Goal: Manage account settings

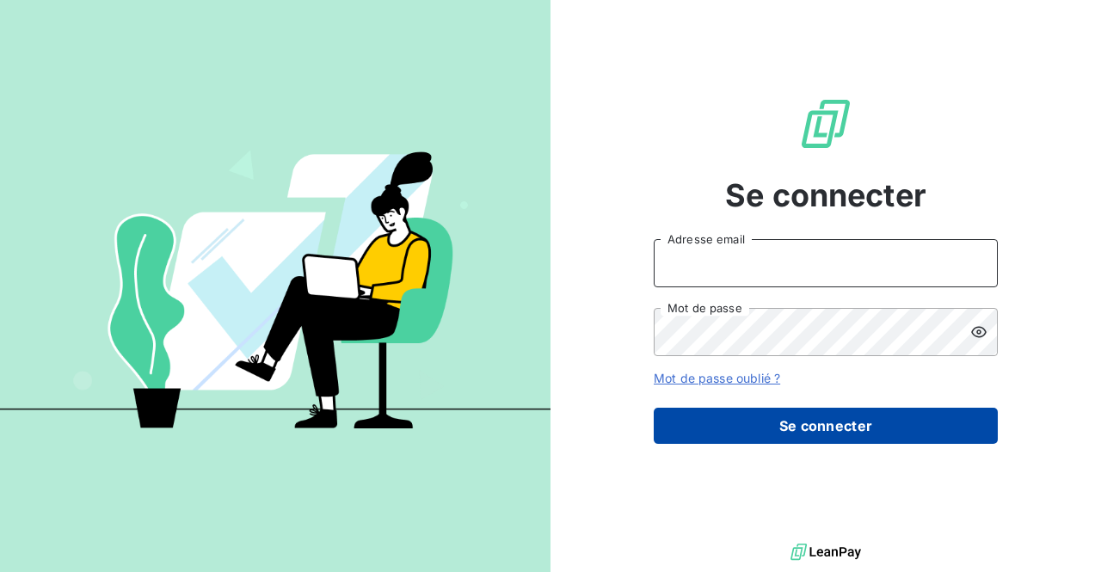
type input "[EMAIL_ADDRESS][DOMAIN_NAME]"
click at [829, 429] on button "Se connecter" at bounding box center [826, 426] width 344 height 36
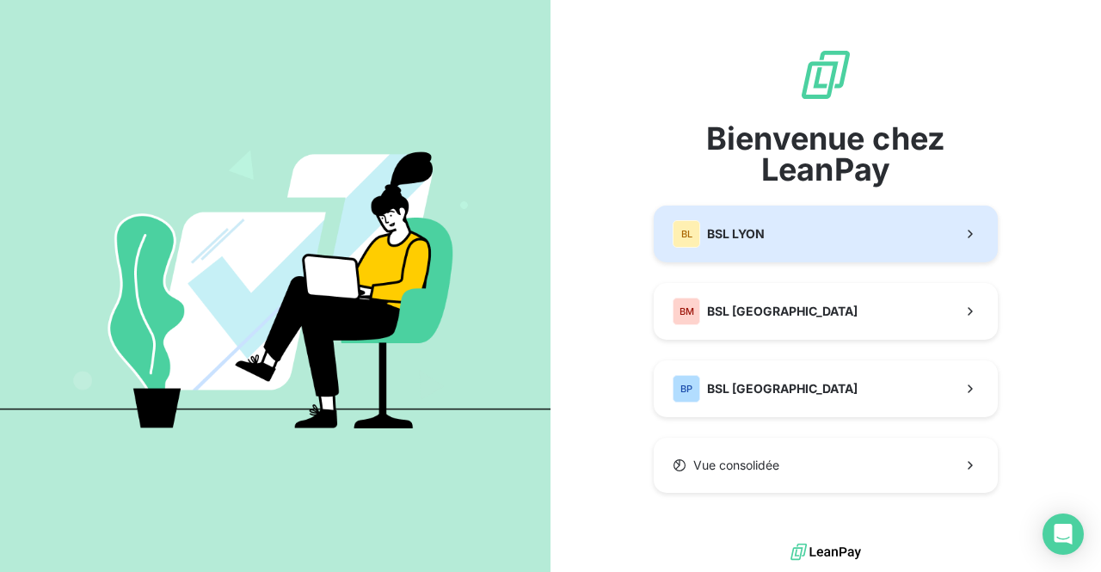
click at [767, 243] on button "BL BSL LYON" at bounding box center [826, 234] width 344 height 57
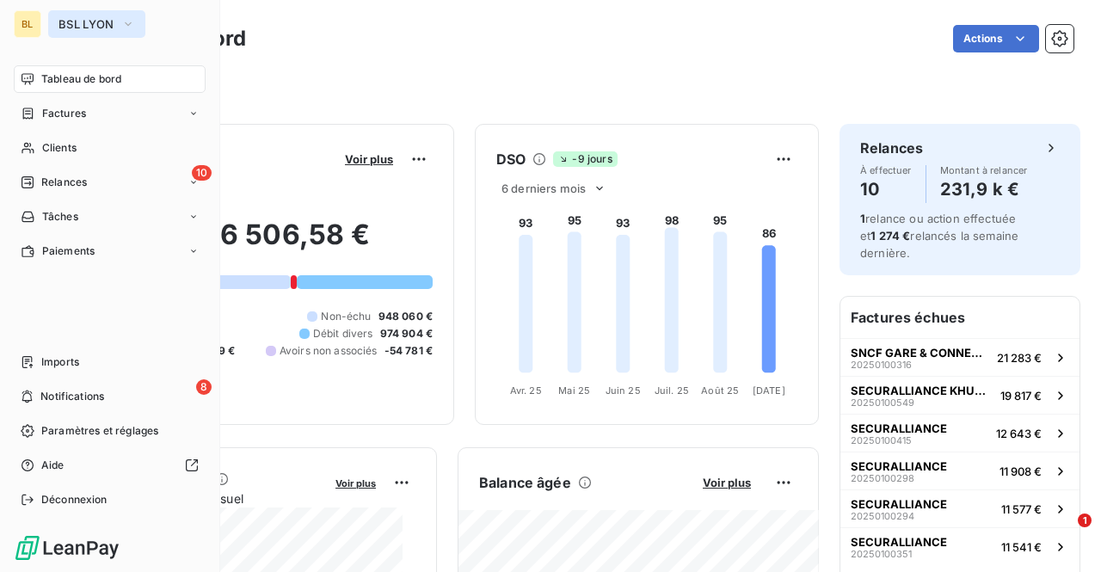
click at [110, 33] on button "BSL LYON" at bounding box center [96, 24] width 97 height 28
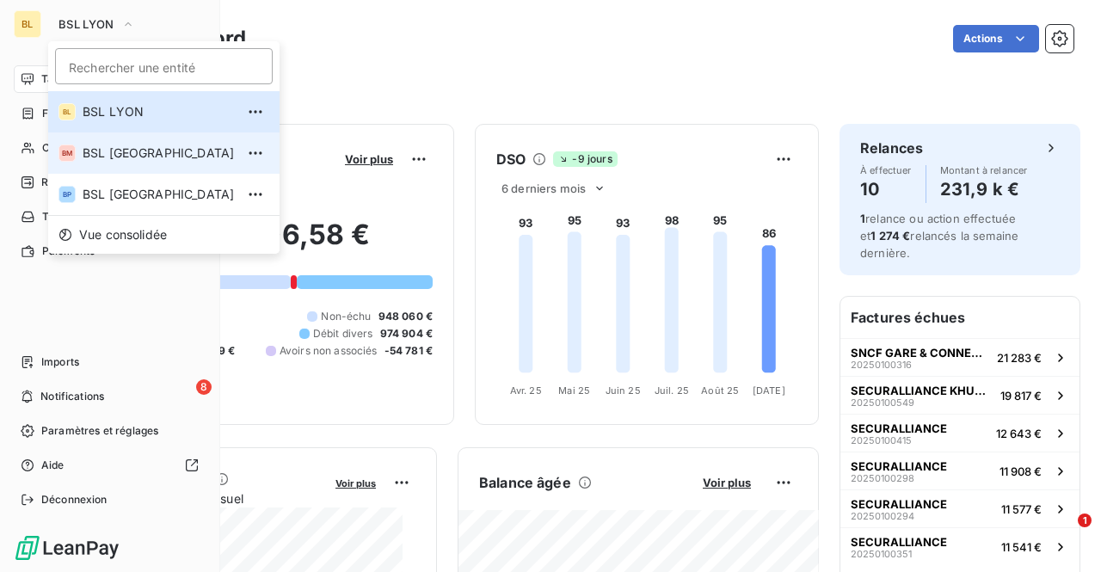
click at [102, 154] on span "BSL [GEOGRAPHIC_DATA]" at bounding box center [159, 153] width 152 height 17
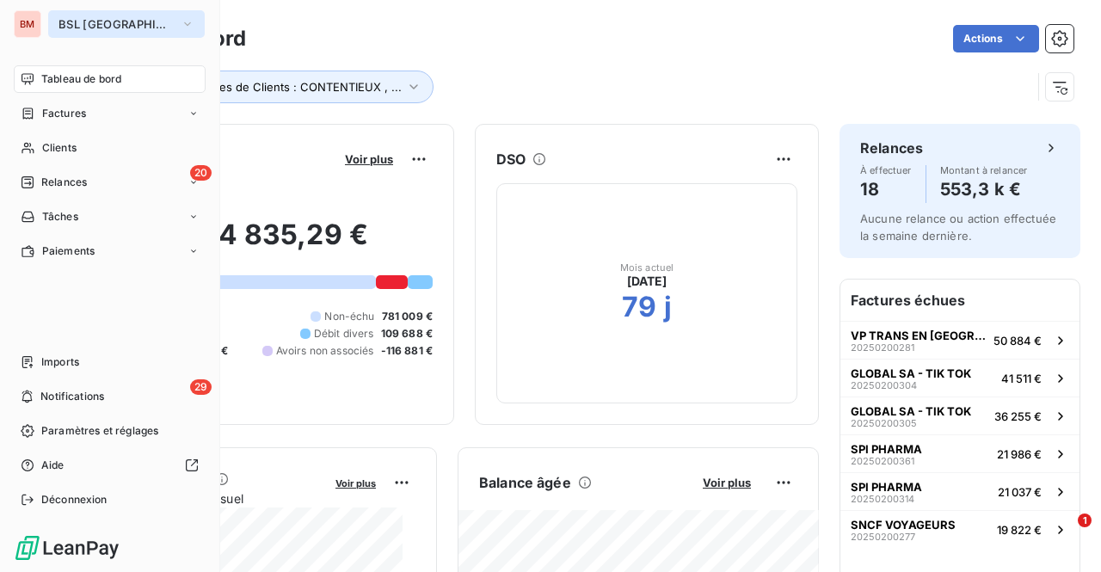
click at [61, 12] on button "BSL [GEOGRAPHIC_DATA]" at bounding box center [126, 24] width 157 height 28
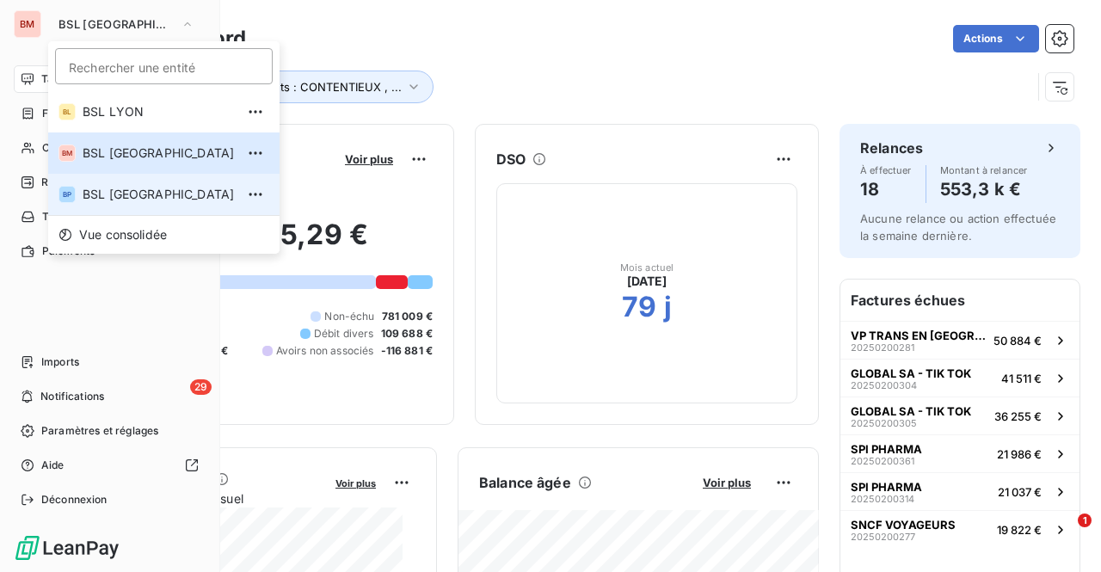
click at [102, 196] on span "BSL [GEOGRAPHIC_DATA]" at bounding box center [159, 194] width 152 height 17
